Goal: Task Accomplishment & Management: Manage account settings

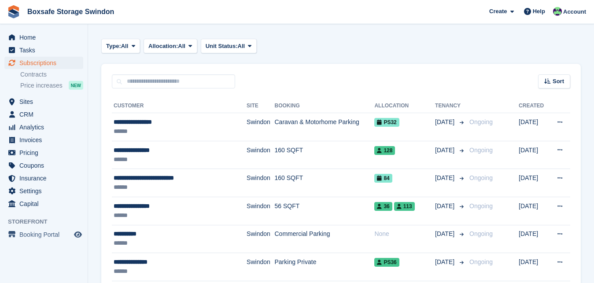
scroll to position [135, 0]
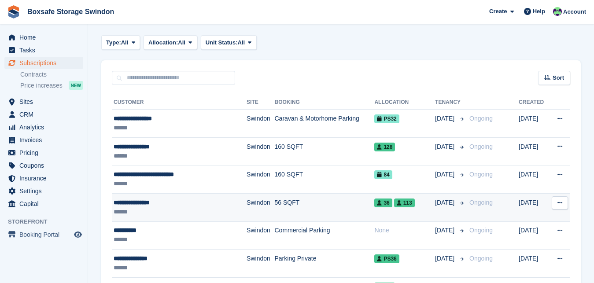
click at [127, 211] on div "******" at bounding box center [170, 211] width 112 height 9
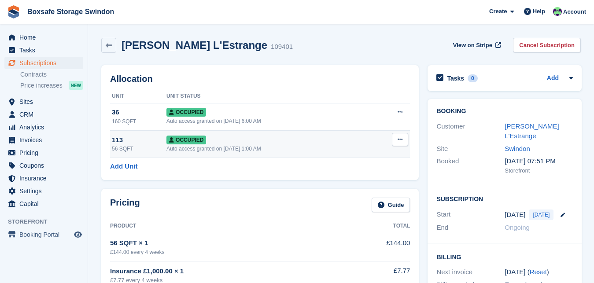
click at [394, 140] on button at bounding box center [400, 139] width 16 height 13
click at [347, 187] on p "Deallocate" at bounding box center [365, 186] width 77 height 11
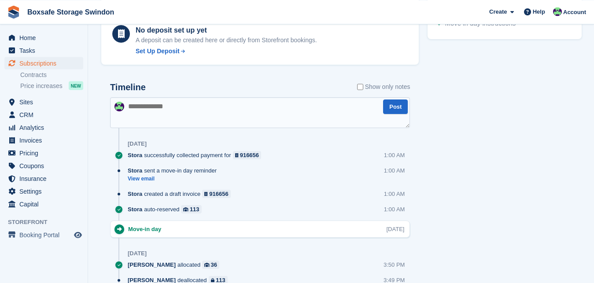
scroll to position [472, 0]
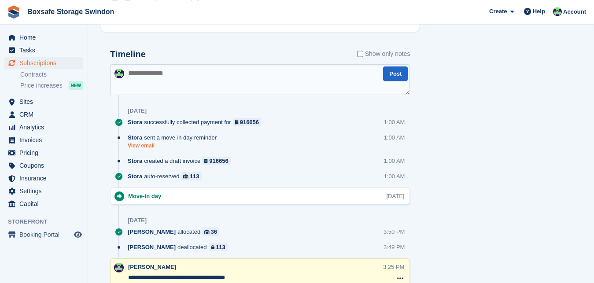
click at [136, 145] on link "View email" at bounding box center [174, 145] width 93 height 7
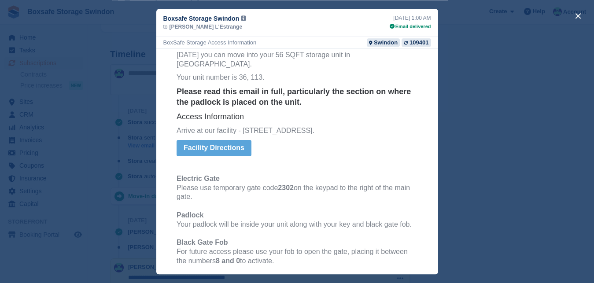
scroll to position [116, 0]
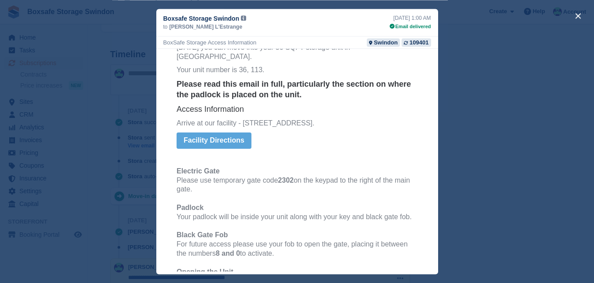
click at [50, 76] on div "close" at bounding box center [297, 141] width 594 height 283
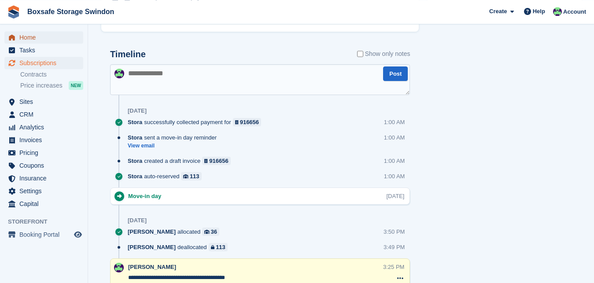
click at [40, 38] on span "Home" at bounding box center [45, 37] width 53 height 12
